Goal: Information Seeking & Learning: Check status

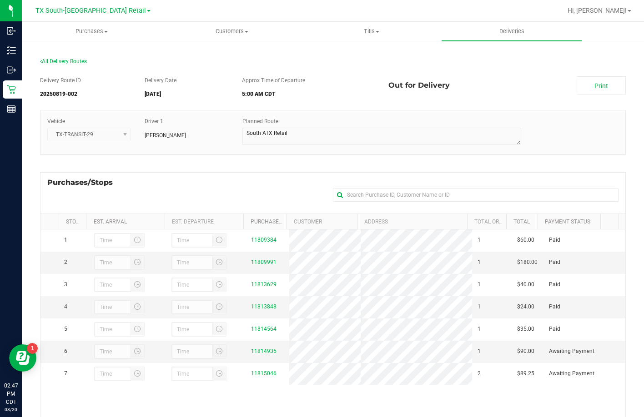
scroll to position [121, 0]
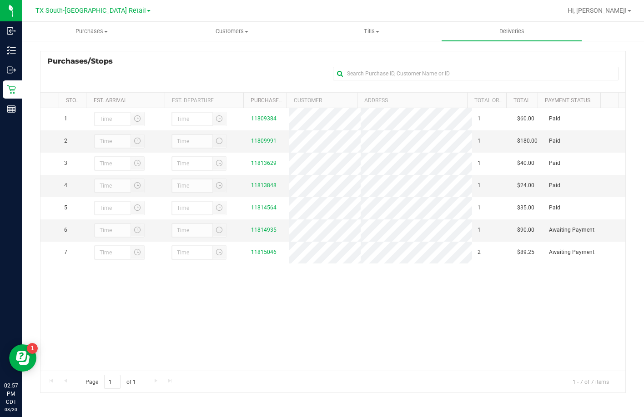
click at [204, 50] on div "Delivery Route ID 20250819-002 Delivery Date 08/20/2025 Approx Time of Departur…" at bounding box center [333, 174] width 586 height 452
click at [266, 233] on link "11814935" at bounding box center [263, 230] width 25 height 6
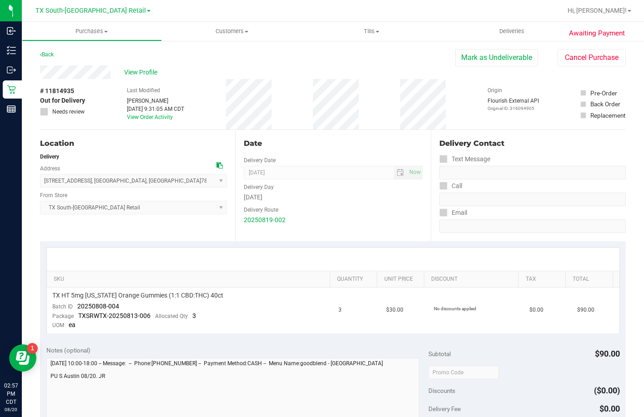
click at [176, 144] on div "Location" at bounding box center [133, 143] width 187 height 11
drag, startPoint x: 126, startPoint y: 306, endPoint x: 77, endPoint y: 309, distance: 49.2
click at [77, 309] on td "TX HT 5mg Texas Orange Gummies (1:1 CBD:THC) 40ct Batch ID 20250808-004 Package…" at bounding box center [190, 311] width 286 height 46
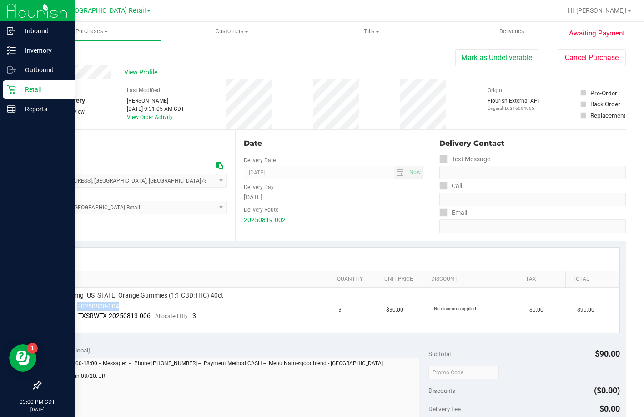
copy span "20250808-004"
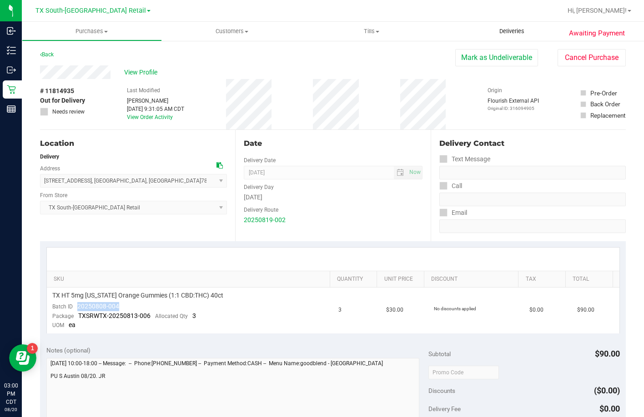
click at [515, 27] on span "Deliveries" at bounding box center [512, 31] width 50 height 8
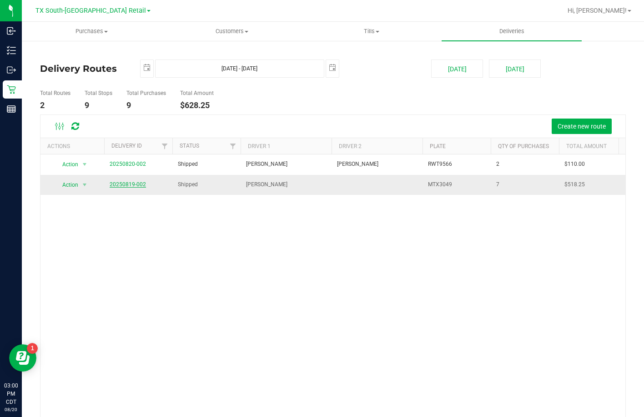
click at [134, 184] on link "20250819-002" at bounding box center [128, 184] width 36 height 6
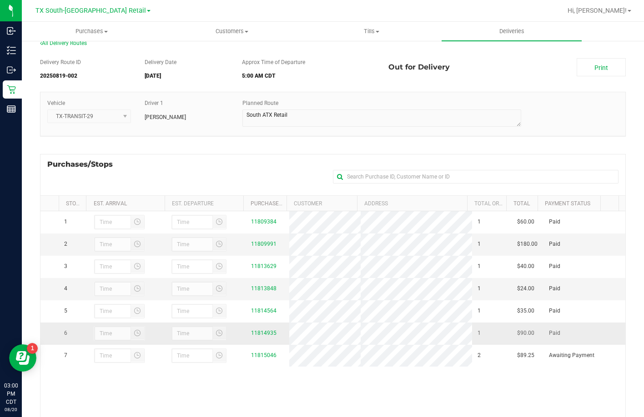
scroll to position [45, 0]
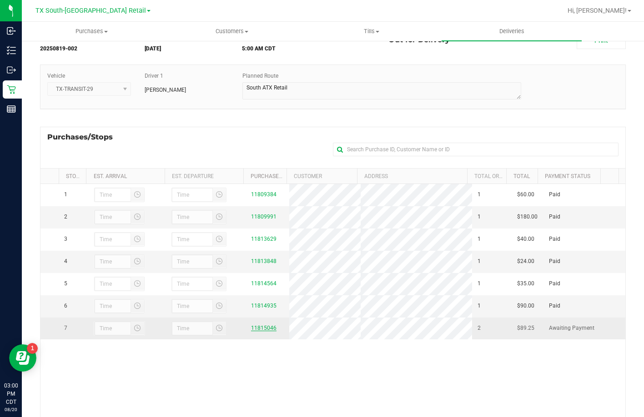
click at [258, 331] on link "11815046" at bounding box center [263, 328] width 25 height 6
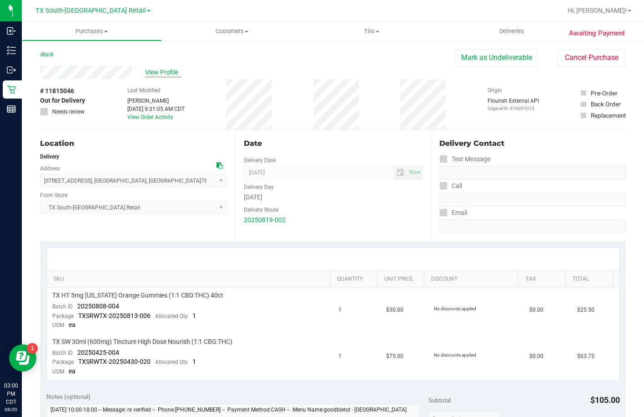
click at [151, 71] on span "View Profile" at bounding box center [163, 73] width 36 height 10
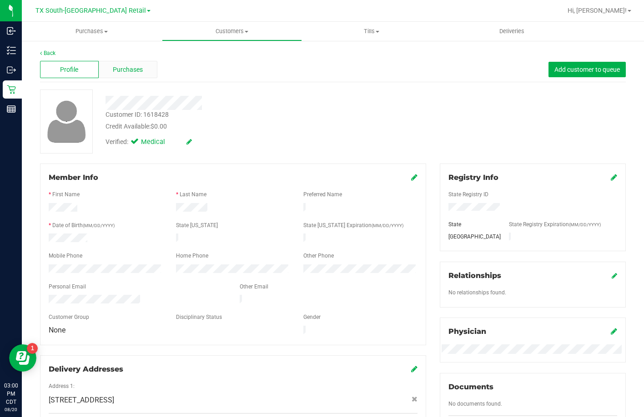
click at [145, 62] on div "Purchases" at bounding box center [128, 69] width 59 height 17
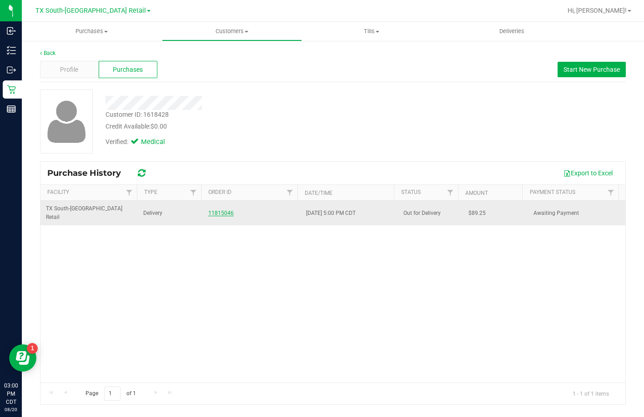
click at [220, 210] on link "11815046" at bounding box center [220, 213] width 25 height 6
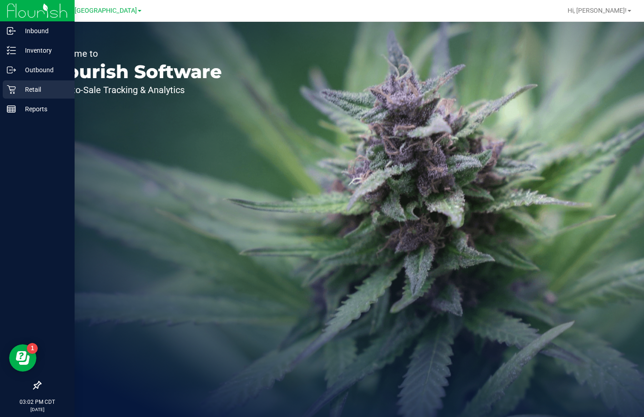
click at [10, 86] on icon at bounding box center [11, 89] width 9 height 9
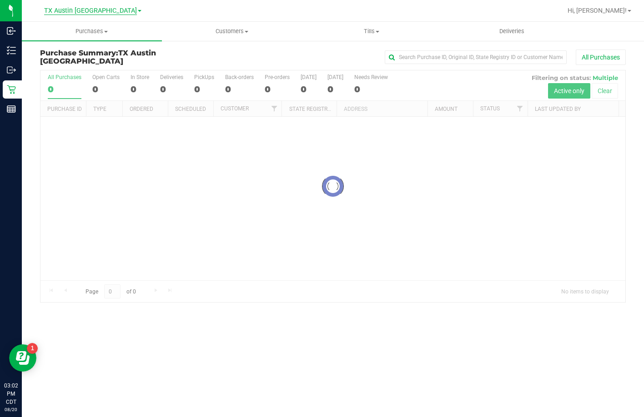
click at [88, 8] on span "TX Austin [GEOGRAPHIC_DATA]" at bounding box center [90, 11] width 93 height 8
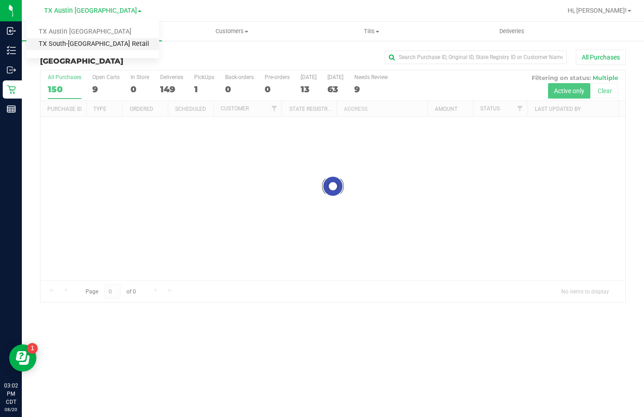
click at [93, 43] on link "TX South-[GEOGRAPHIC_DATA] Retail" at bounding box center [92, 44] width 133 height 12
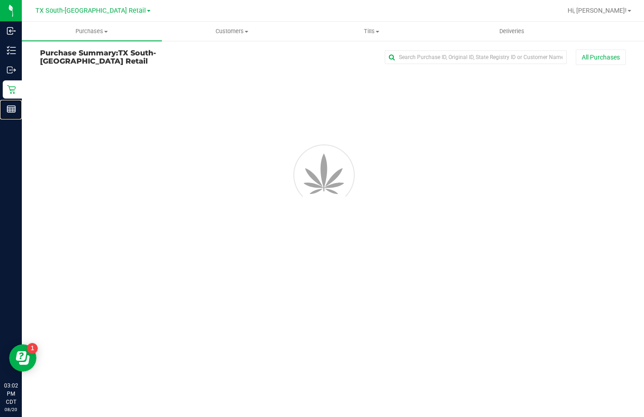
click at [15, 106] on icon at bounding box center [11, 109] width 9 height 9
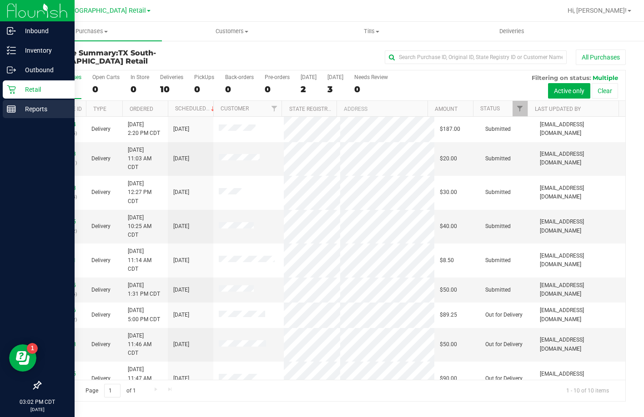
click at [18, 110] on p "Reports" at bounding box center [43, 109] width 55 height 11
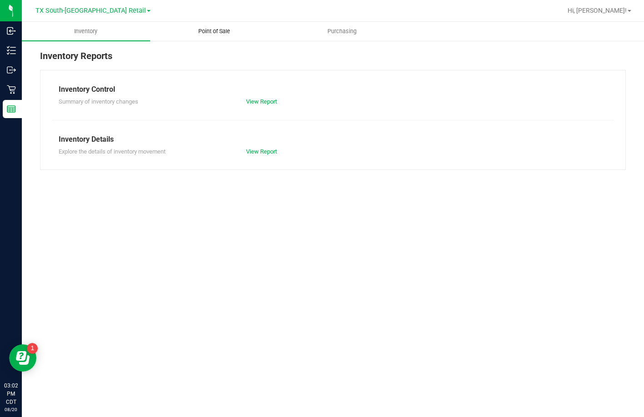
click at [181, 34] on uib-tab-heading "Point of Sale" at bounding box center [214, 31] width 127 height 18
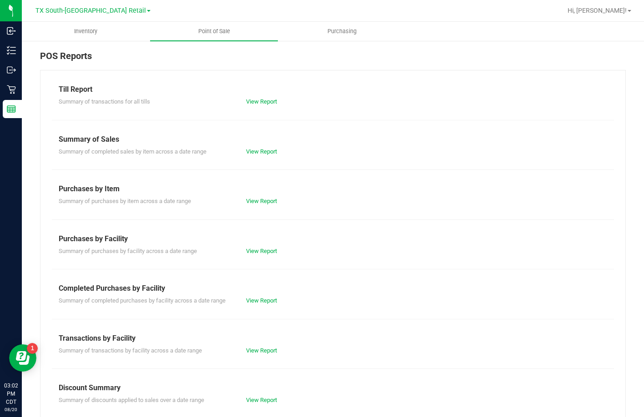
click at [254, 293] on div "Completed Purchases by Facility" at bounding box center [333, 288] width 548 height 11
click at [252, 299] on link "View Report" at bounding box center [261, 300] width 31 height 7
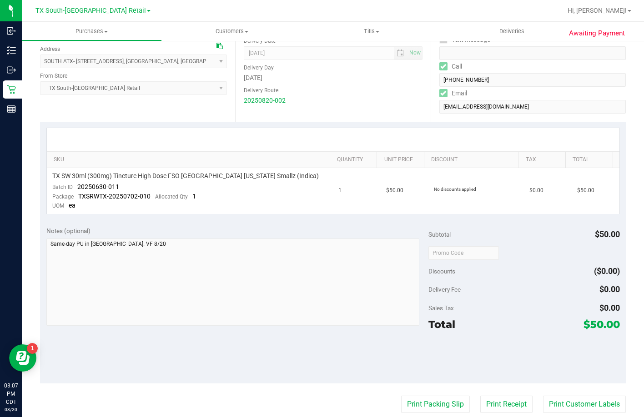
scroll to position [136, 0]
